Goal: Task Accomplishment & Management: Understand process/instructions

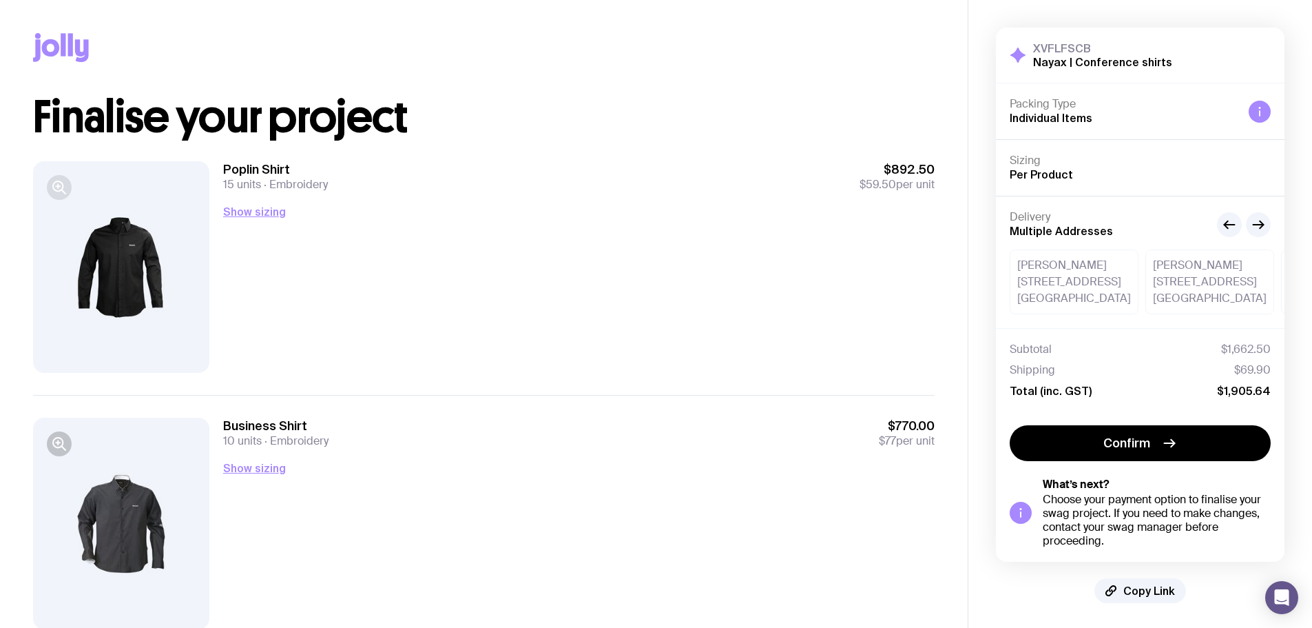
click at [66, 190] on icon "button" at bounding box center [59, 187] width 17 height 17
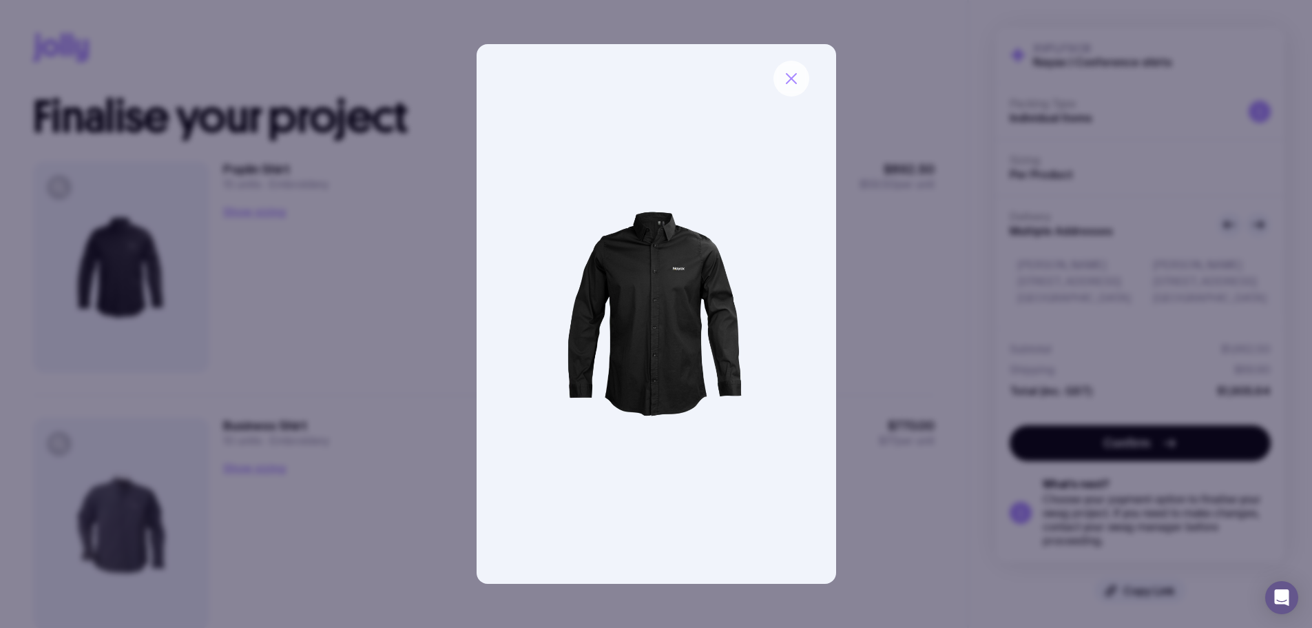
click at [793, 72] on icon "button" at bounding box center [791, 78] width 17 height 17
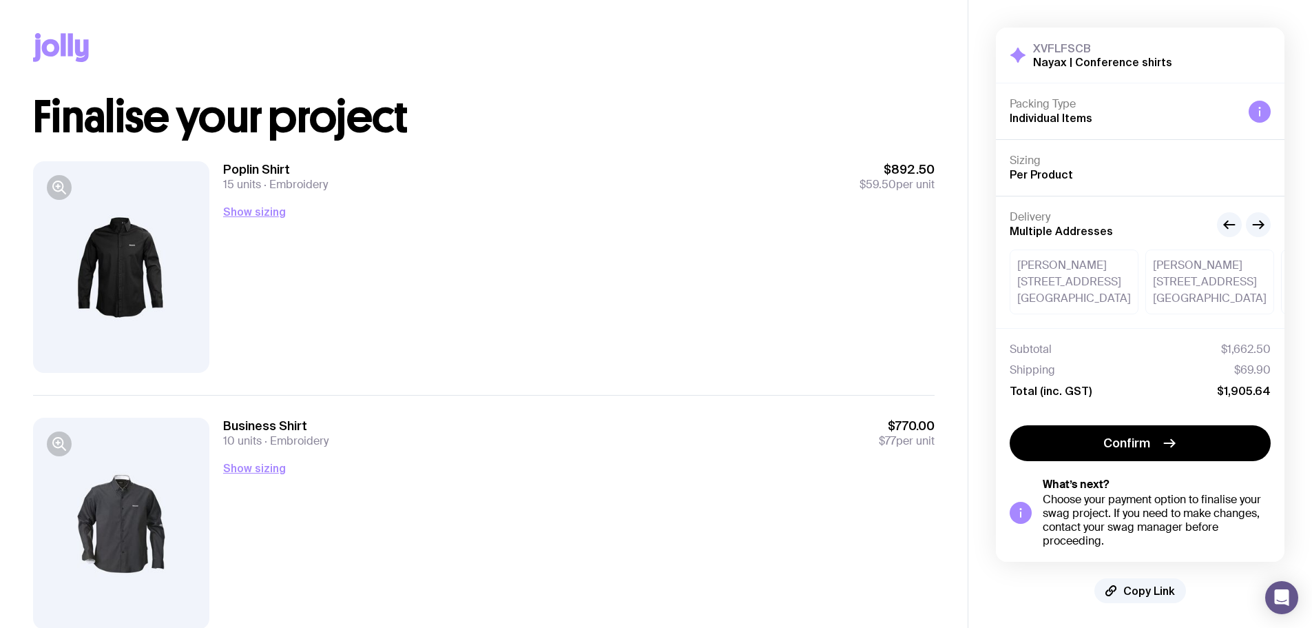
scroll to position [51, 0]
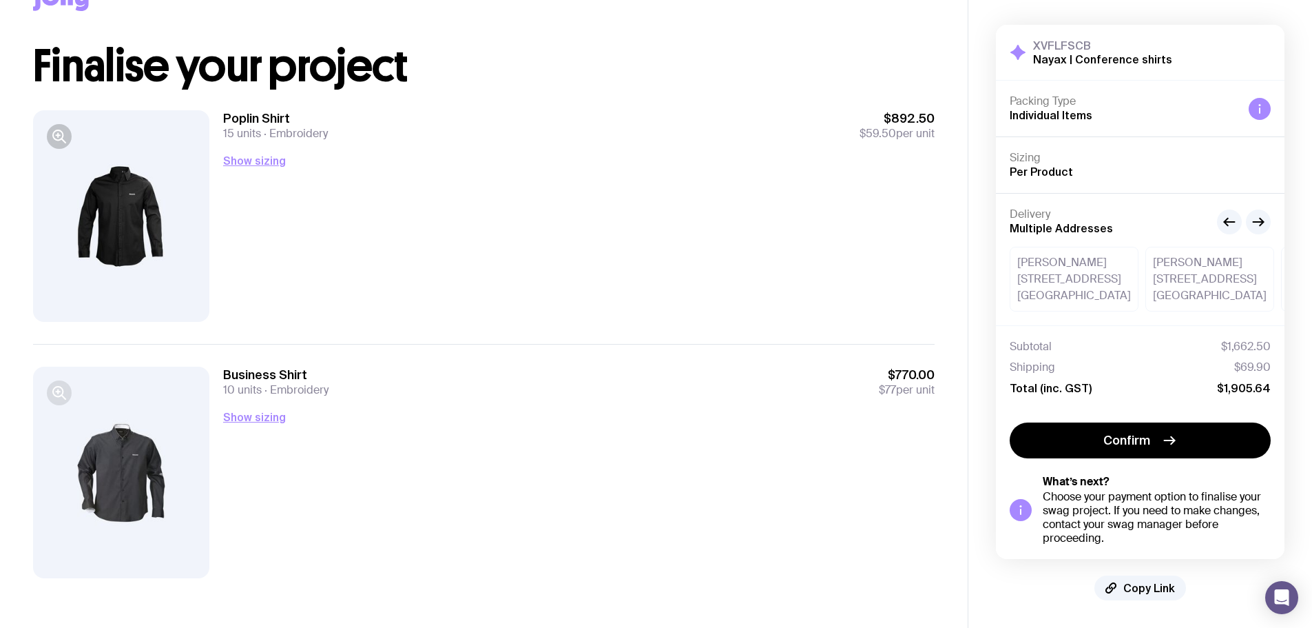
click at [56, 384] on icon "button" at bounding box center [59, 392] width 17 height 17
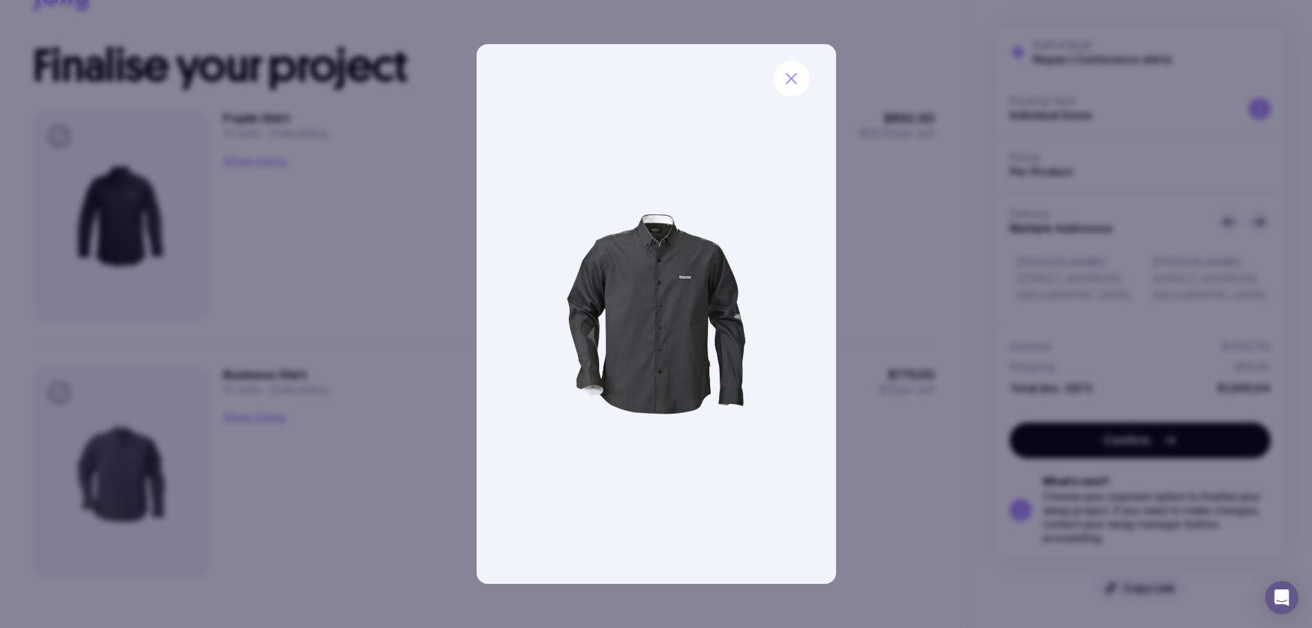
click at [840, 270] on div at bounding box center [656, 314] width 1312 height 628
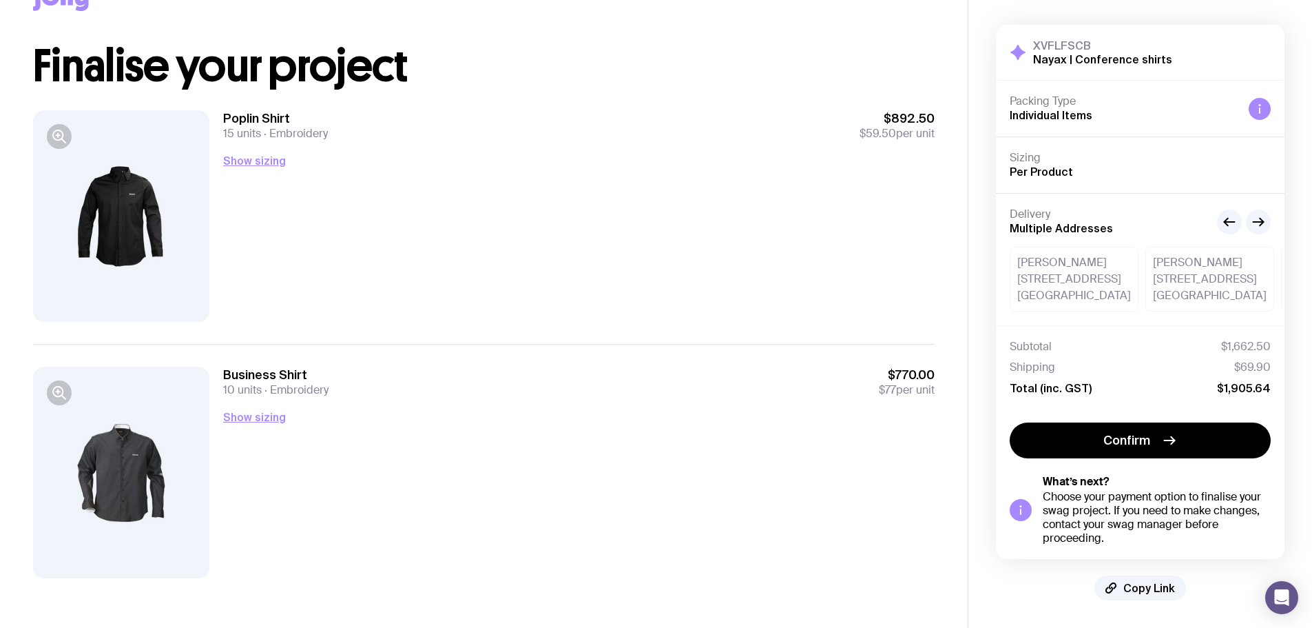
click at [96, 194] on div at bounding box center [121, 215] width 176 height 211
click at [265, 422] on button "Show sizing" at bounding box center [254, 417] width 63 height 17
click at [238, 165] on button "Show sizing" at bounding box center [254, 160] width 63 height 17
click at [1258, 227] on icon "button" at bounding box center [1258, 222] width 17 height 17
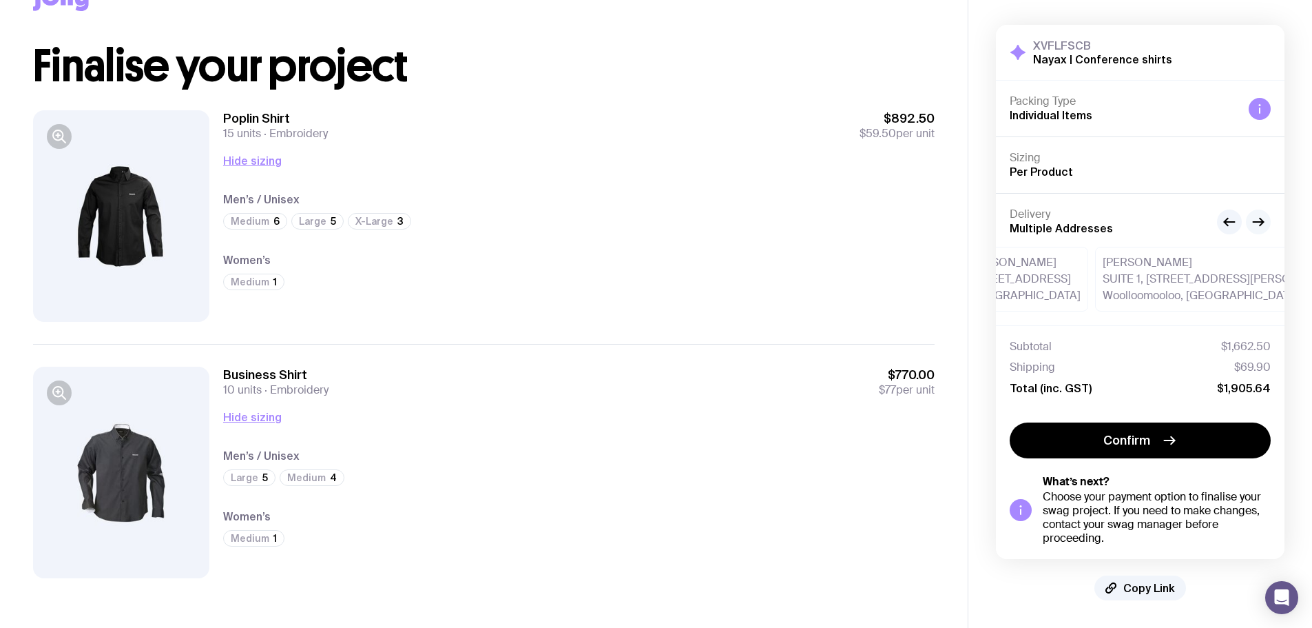
click at [1258, 227] on icon "button" at bounding box center [1258, 222] width 17 height 17
click at [1227, 225] on icon "button" at bounding box center [1226, 222] width 3 height 8
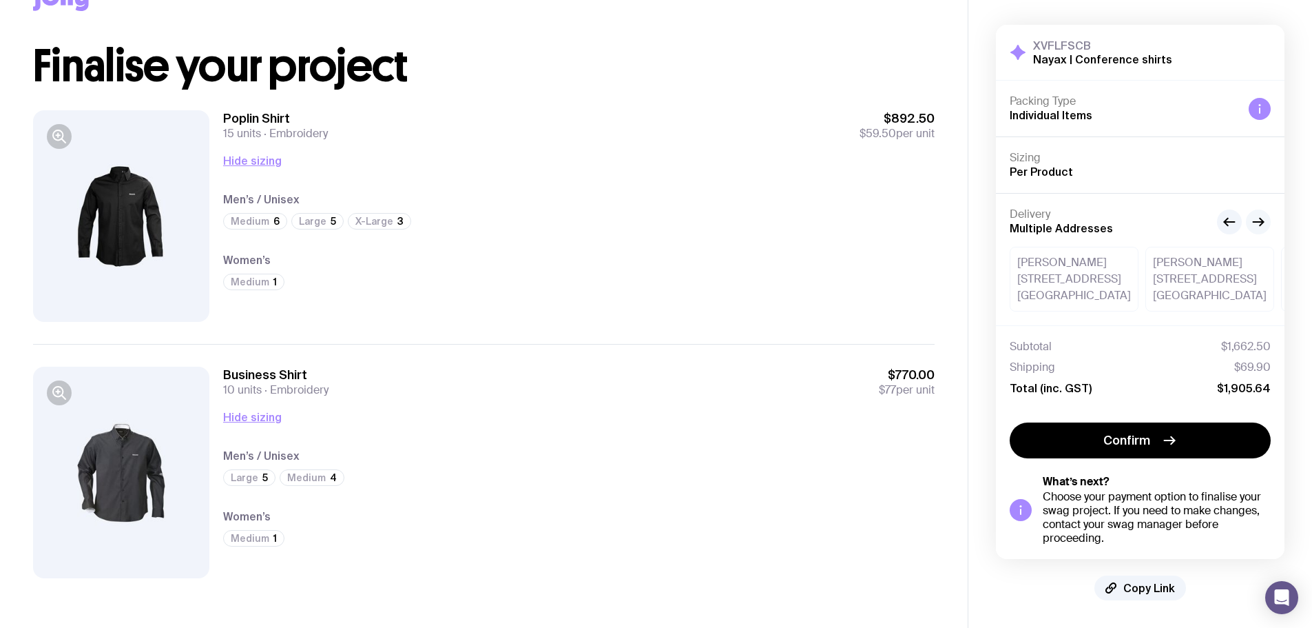
click at [1263, 223] on icon "button" at bounding box center [1261, 222] width 3 height 8
click at [872, 513] on h4 "Women’s" at bounding box center [579, 516] width 712 height 17
click at [61, 390] on icon "button" at bounding box center [59, 392] width 17 height 17
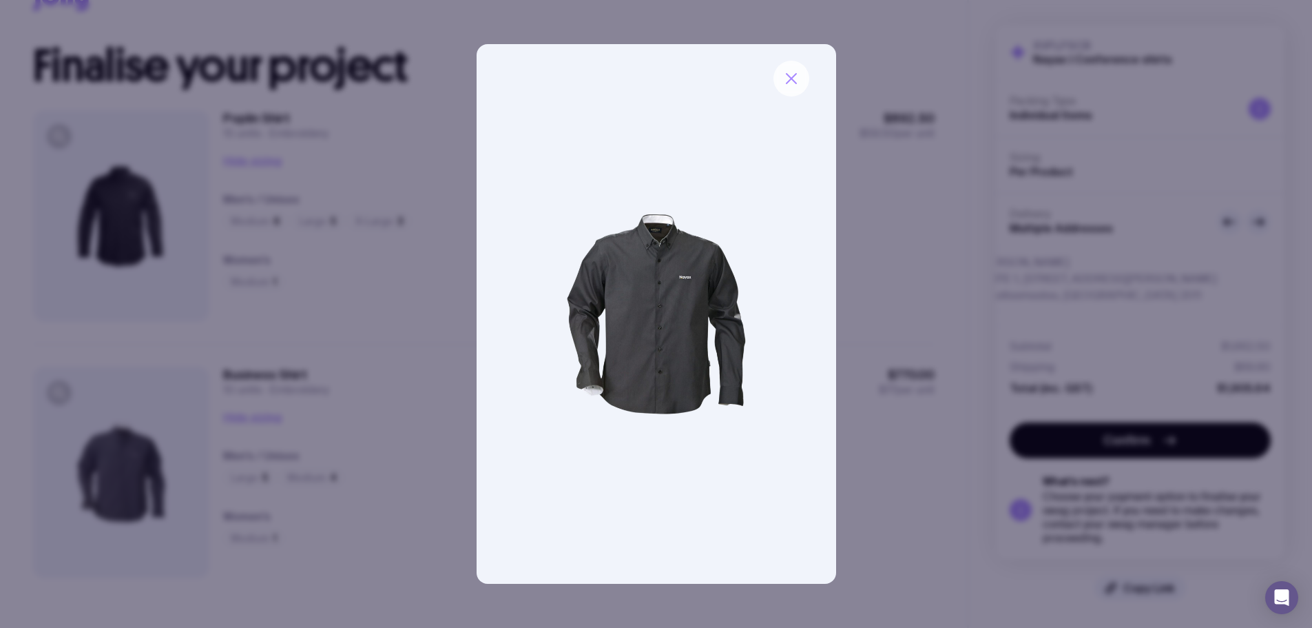
click at [789, 74] on icon "button" at bounding box center [791, 78] width 17 height 17
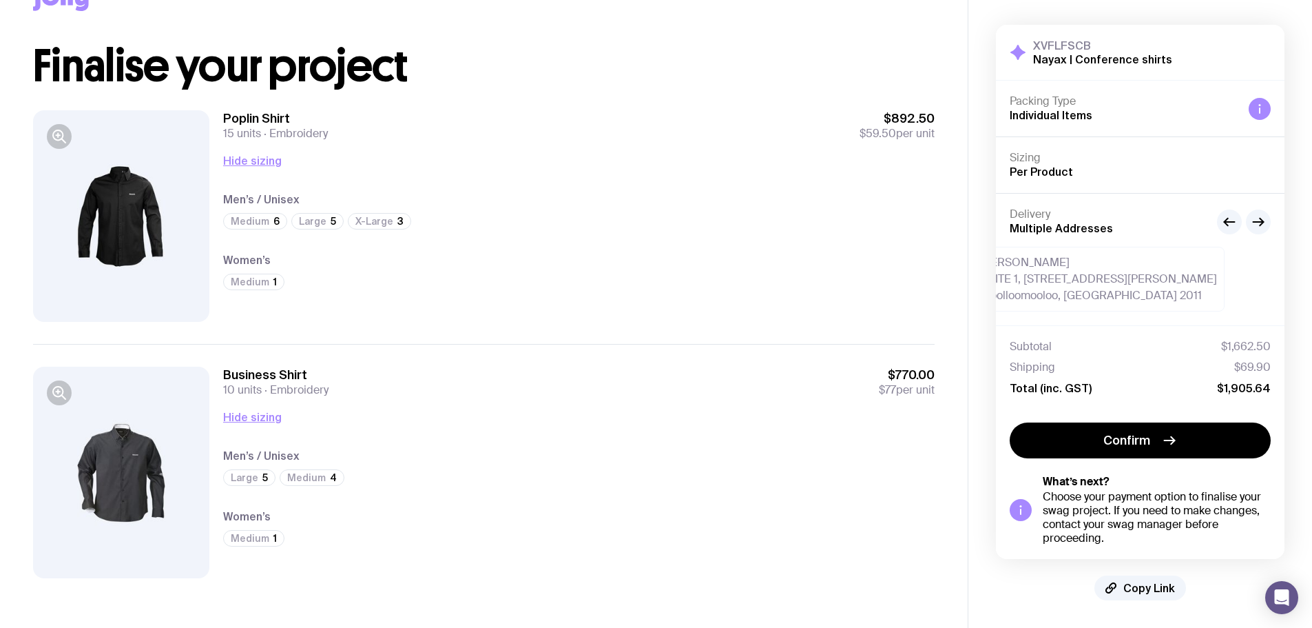
click at [70, 144] on div at bounding box center [59, 136] width 25 height 25
click at [55, 138] on icon "button" at bounding box center [58, 135] width 10 height 10
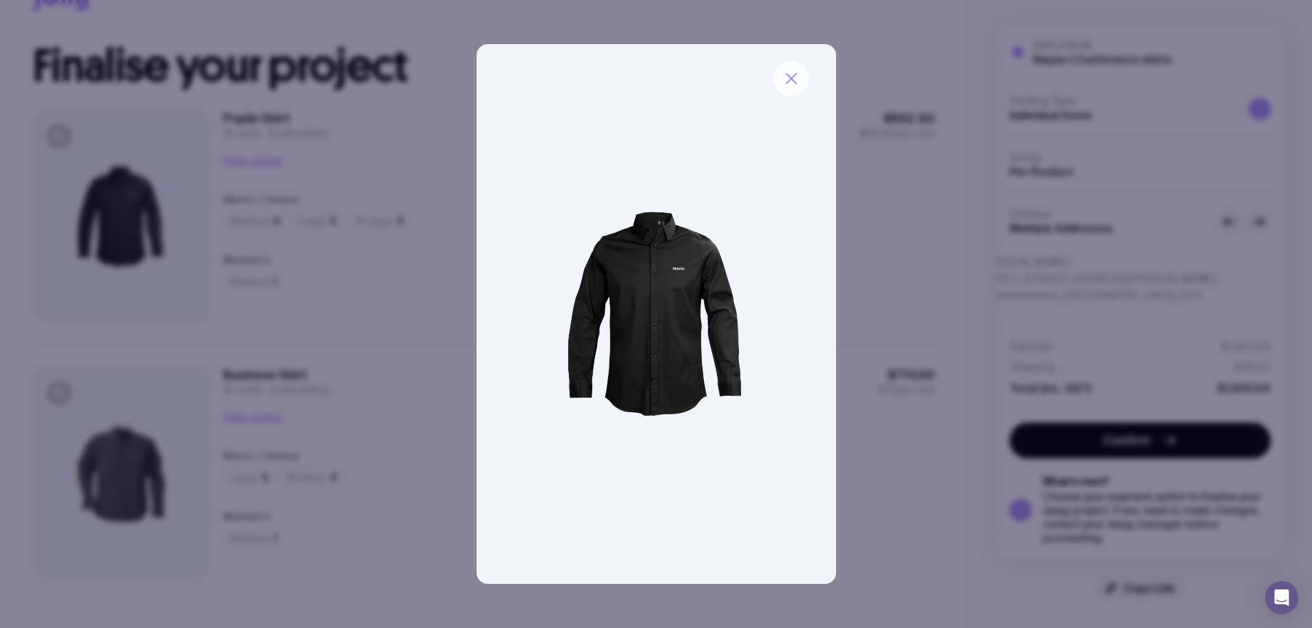
click at [792, 85] on icon "button" at bounding box center [791, 78] width 17 height 17
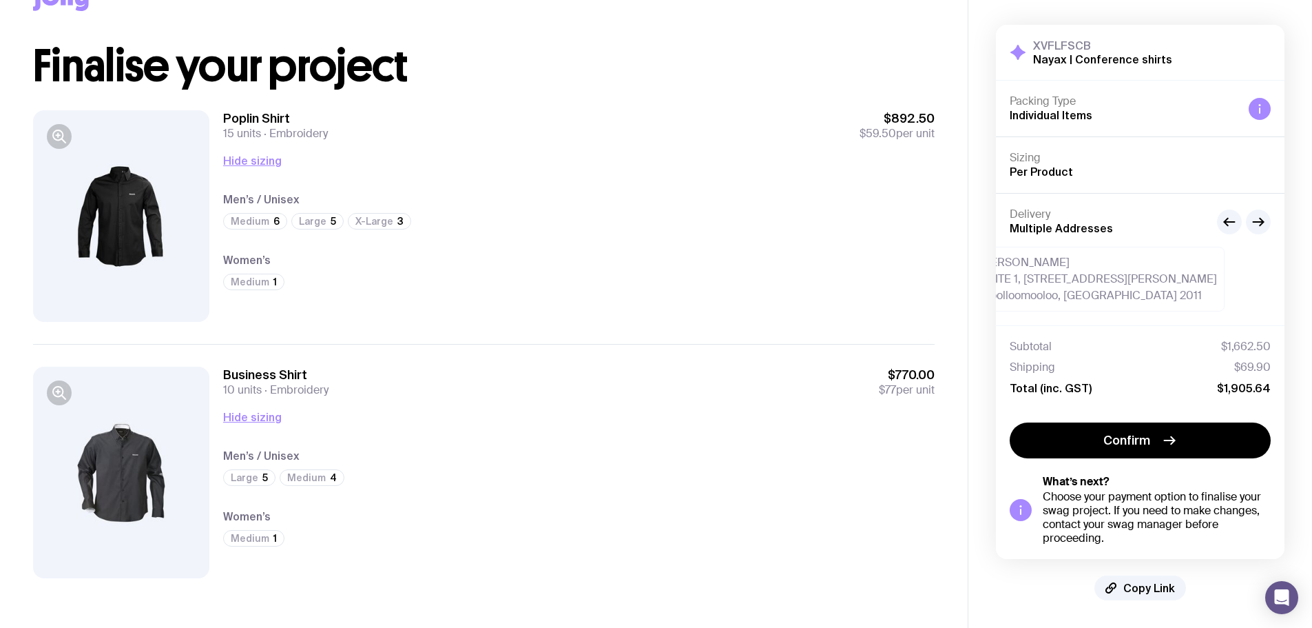
scroll to position [0, 0]
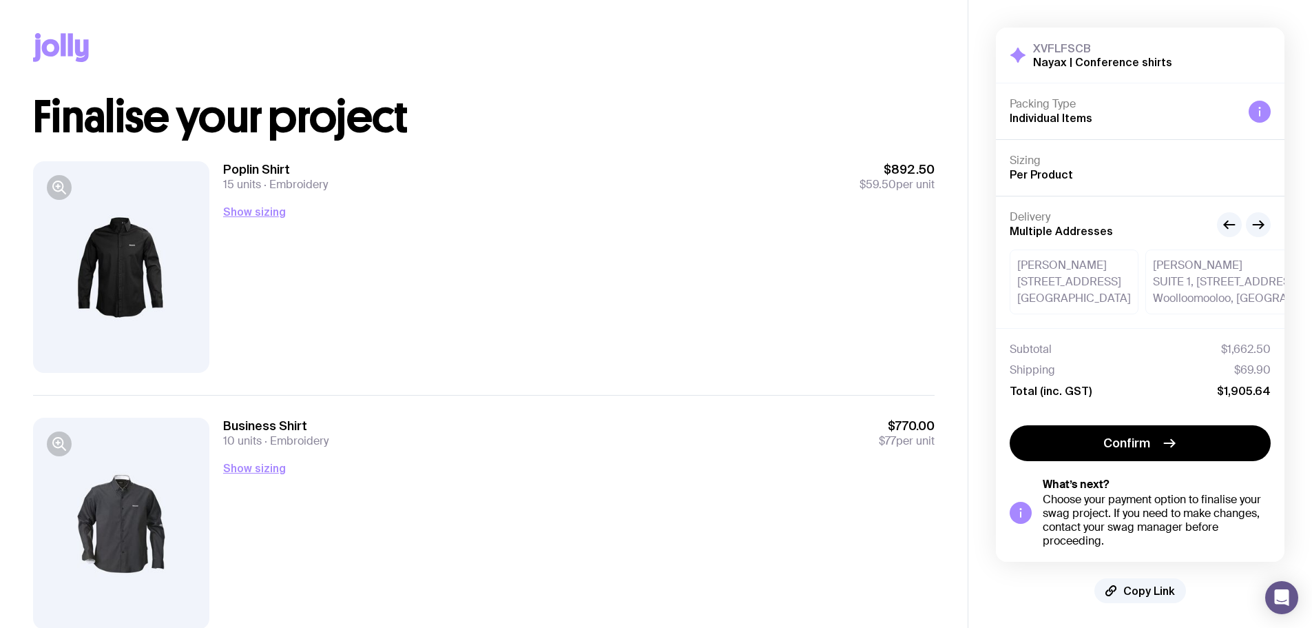
click at [530, 103] on h1 "Finalise your project" at bounding box center [484, 117] width 902 height 44
click at [556, 159] on div "Poplin Shirt 15 units Embroidery $892.50 $59.50 per unit Show sizing Men’s / Un…" at bounding box center [484, 267] width 902 height 256
